Goal: Check status

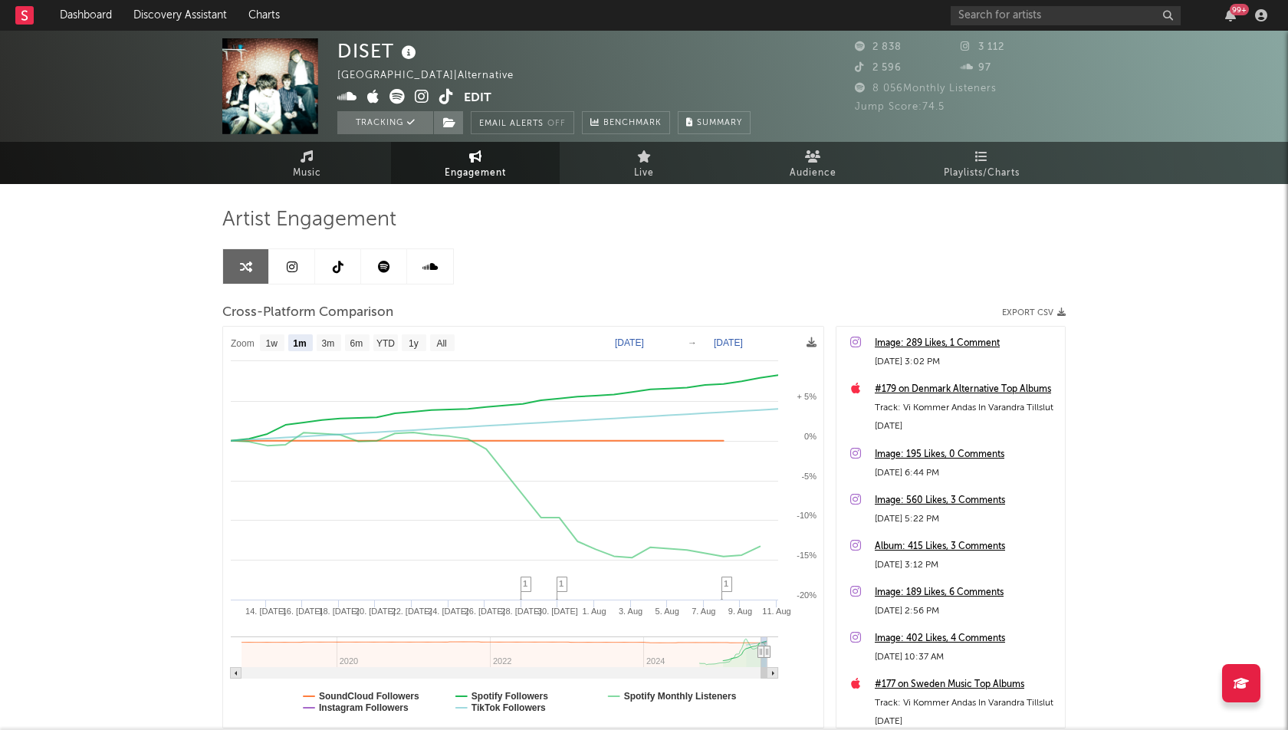
select select "1m"
click at [80, 8] on link "Dashboard" at bounding box center [86, 15] width 74 height 31
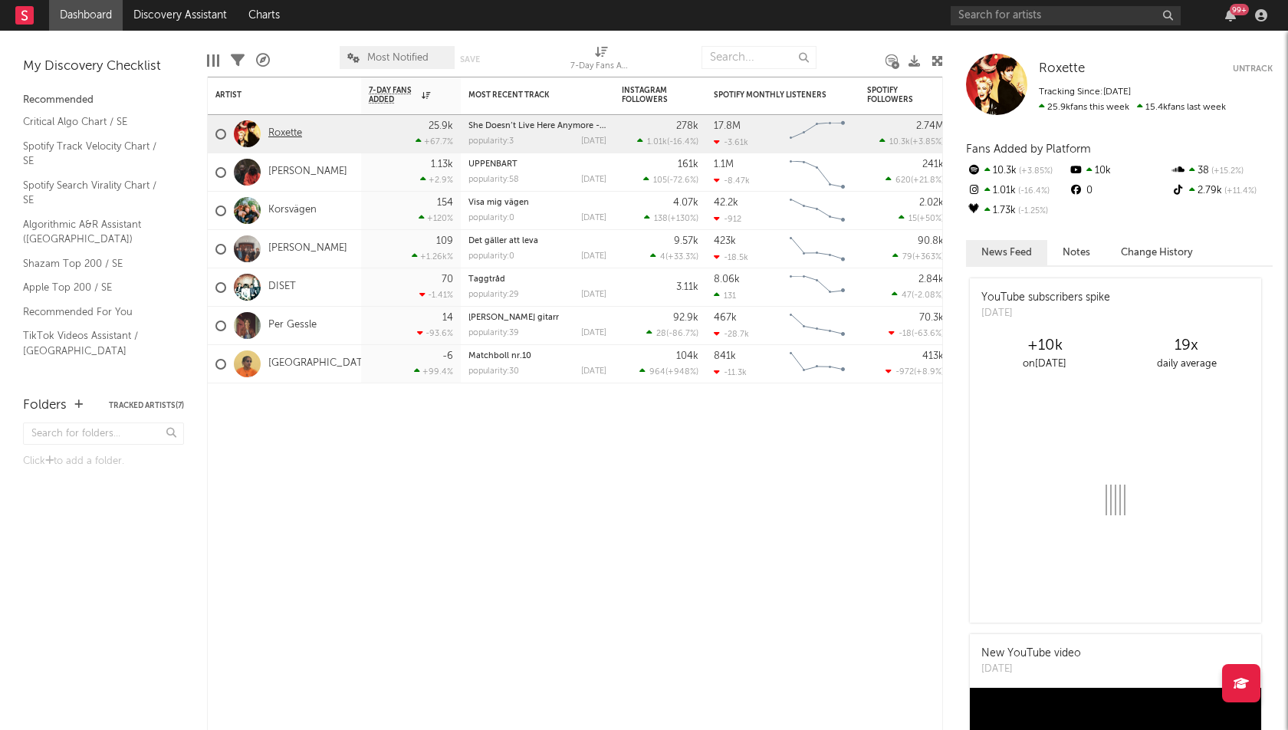
click at [289, 130] on link "Roxette" at bounding box center [285, 133] width 34 height 13
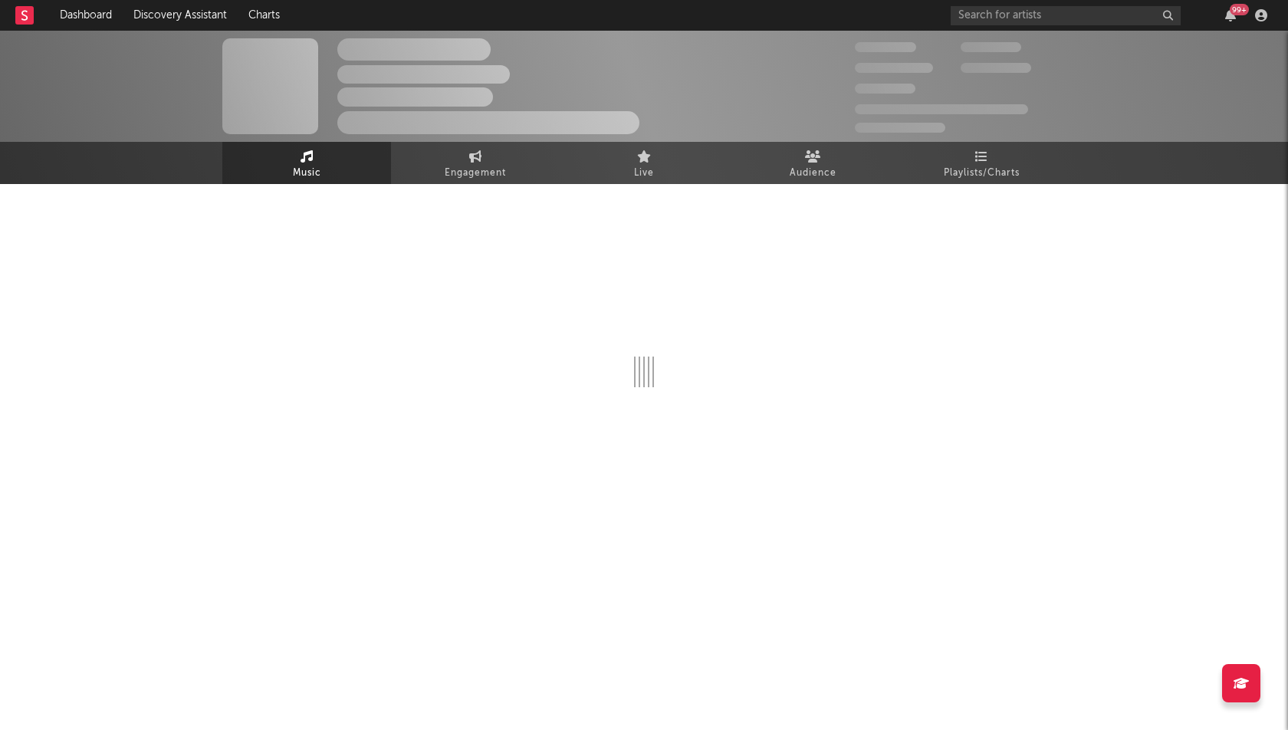
select select "6m"
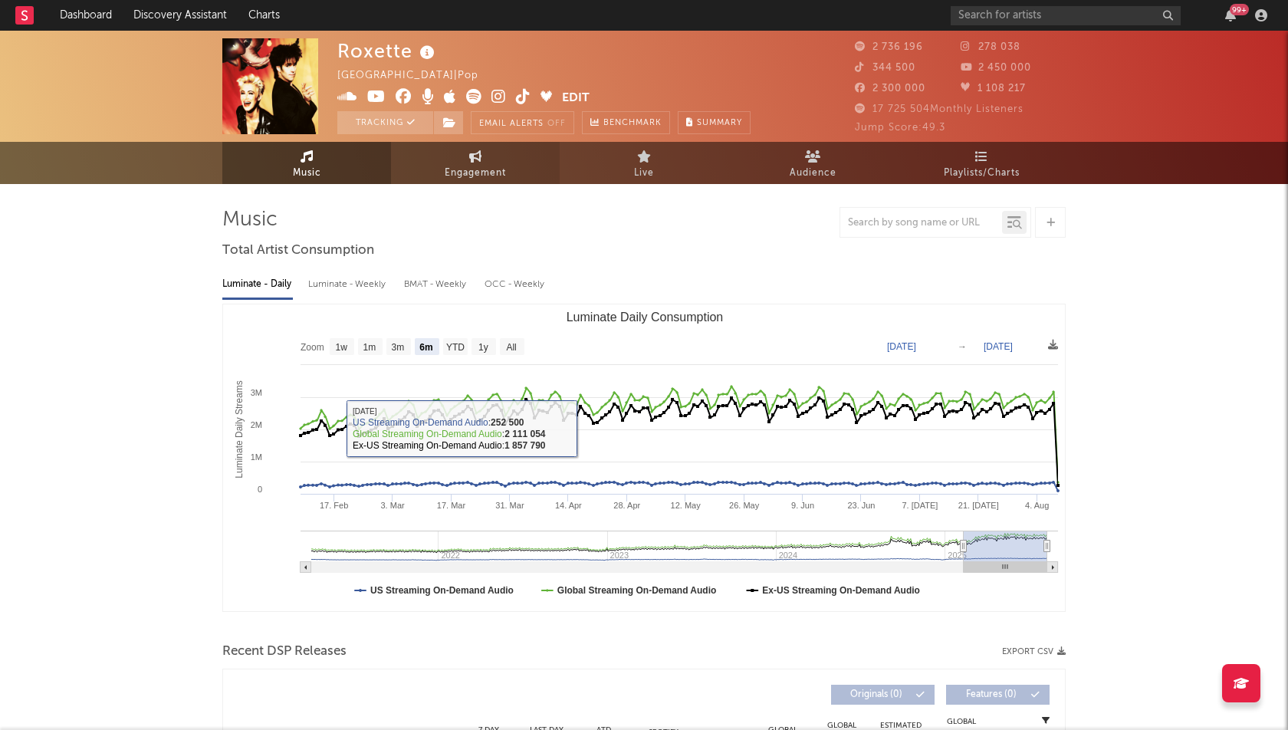
click at [457, 154] on link "Engagement" at bounding box center [475, 163] width 169 height 42
select select "1w"
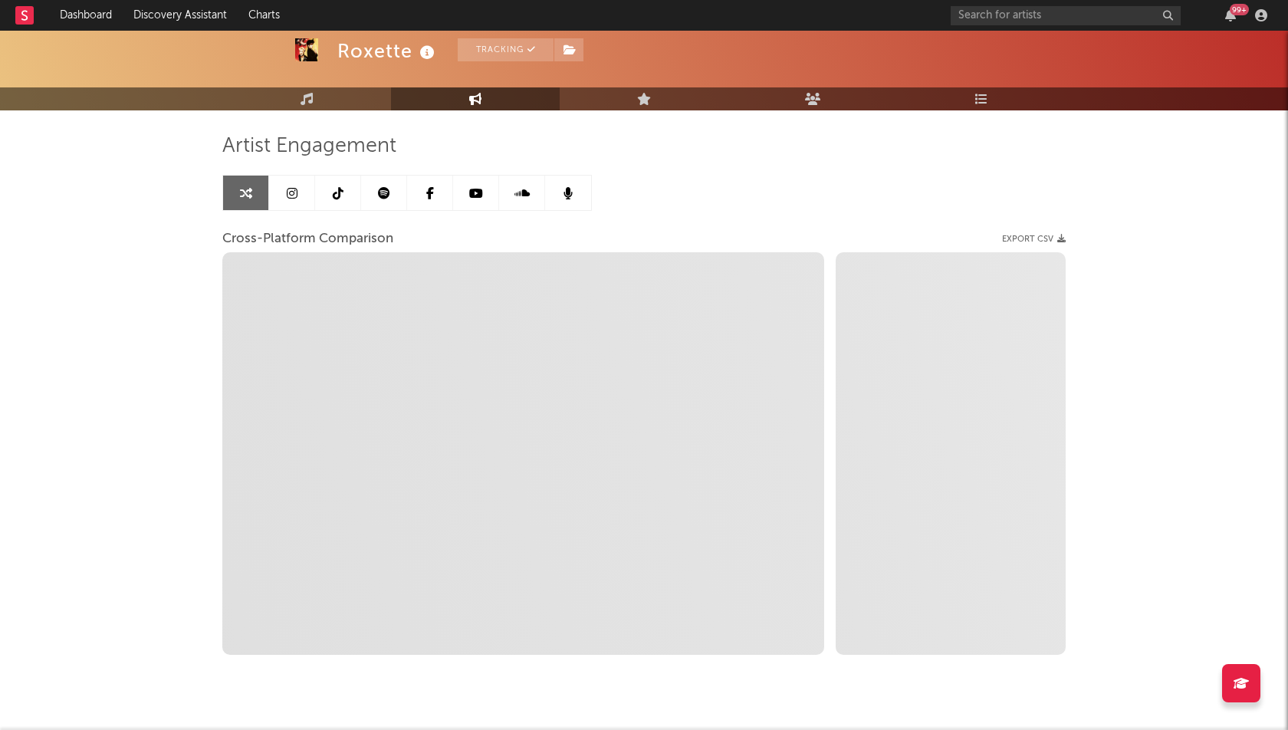
scroll to position [104, 0]
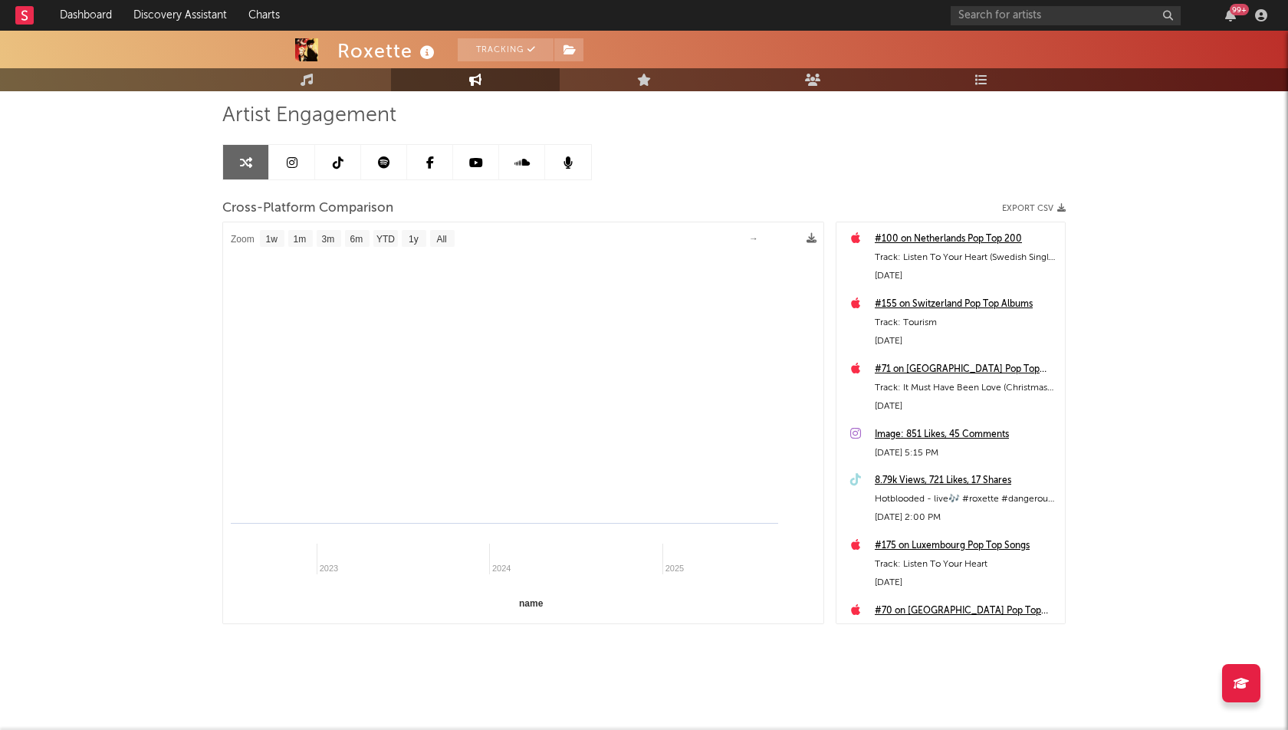
select select "1m"
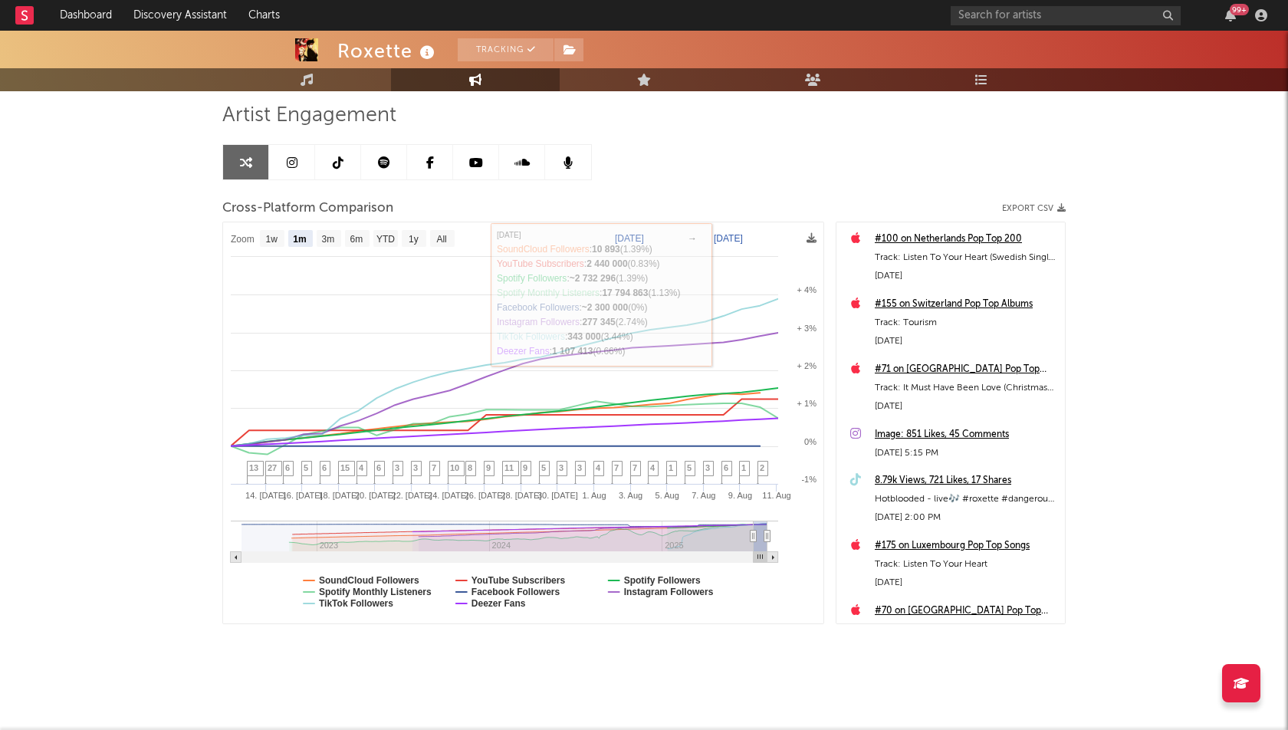
click at [187, 366] on div "Roxette Tracking [GEOGRAPHIC_DATA] | Pop Edit Tracking Email Alerts Off Benchma…" at bounding box center [644, 328] width 1288 height 805
